Goal: Task Accomplishment & Management: Manage account settings

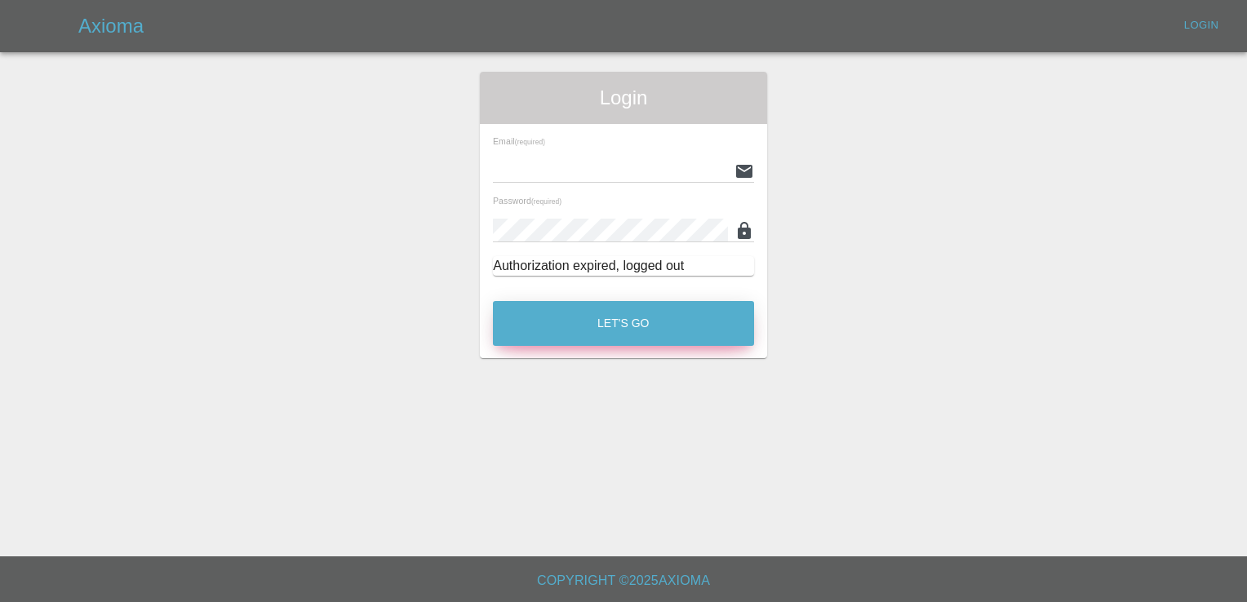
type input "[EMAIL_ADDRESS][DOMAIN_NAME]"
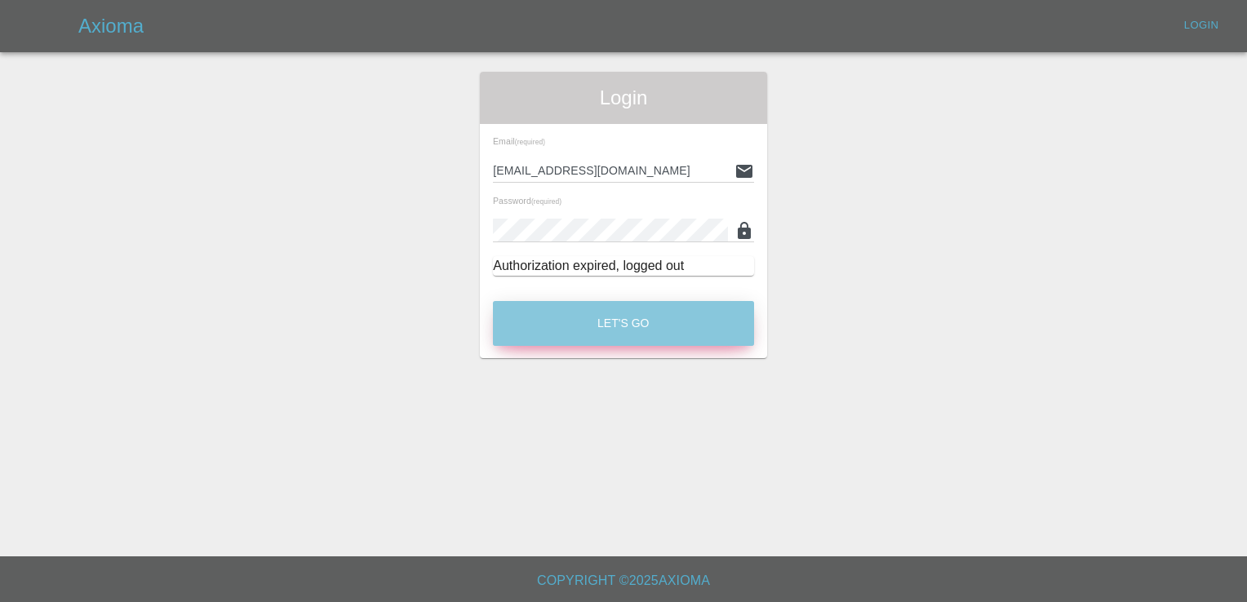
click at [646, 323] on button "Let's Go" at bounding box center [623, 323] width 261 height 45
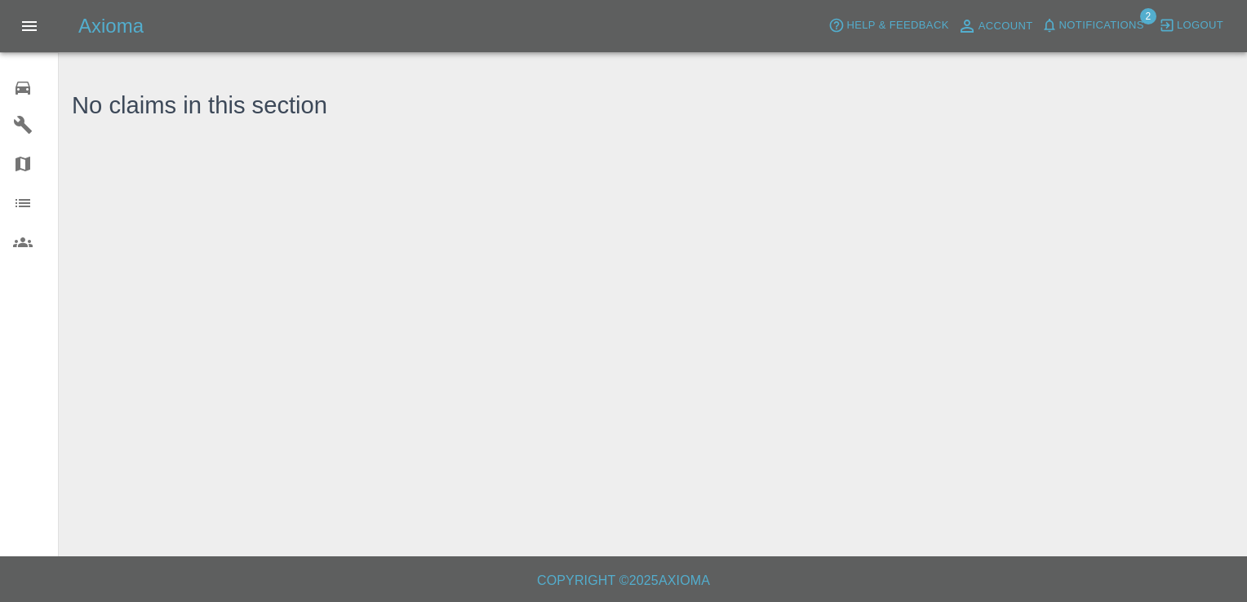
click at [20, 85] on icon at bounding box center [23, 88] width 20 height 20
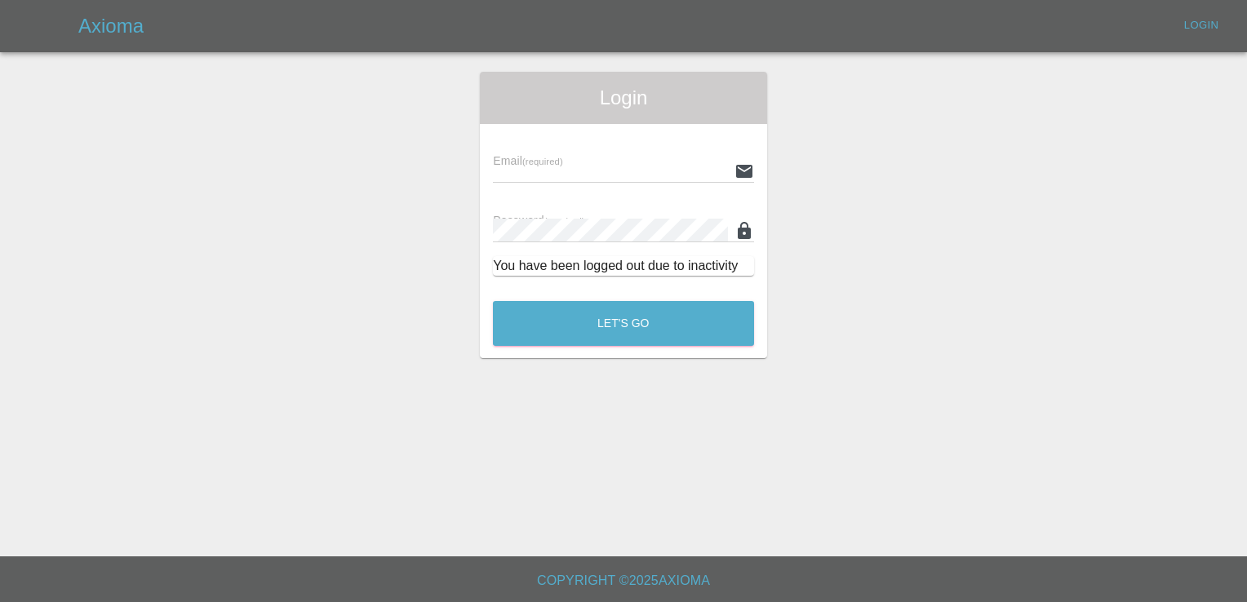
type input "[EMAIL_ADDRESS][DOMAIN_NAME]"
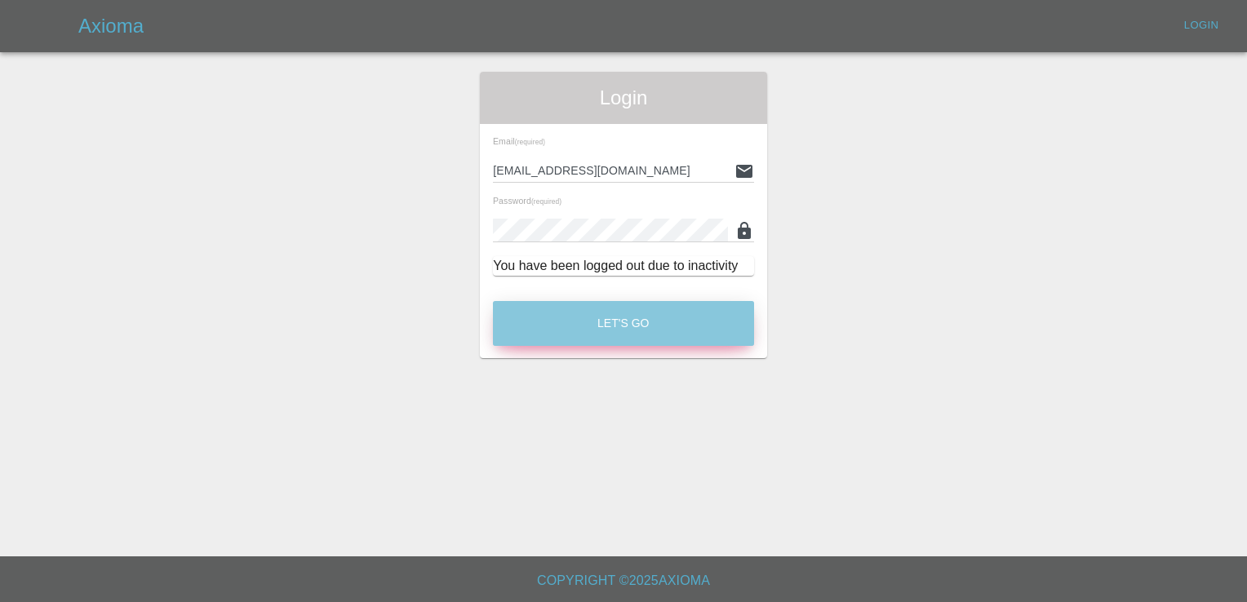
click at [629, 316] on button "Let's Go" at bounding box center [623, 323] width 261 height 45
